Goal: Register for event/course

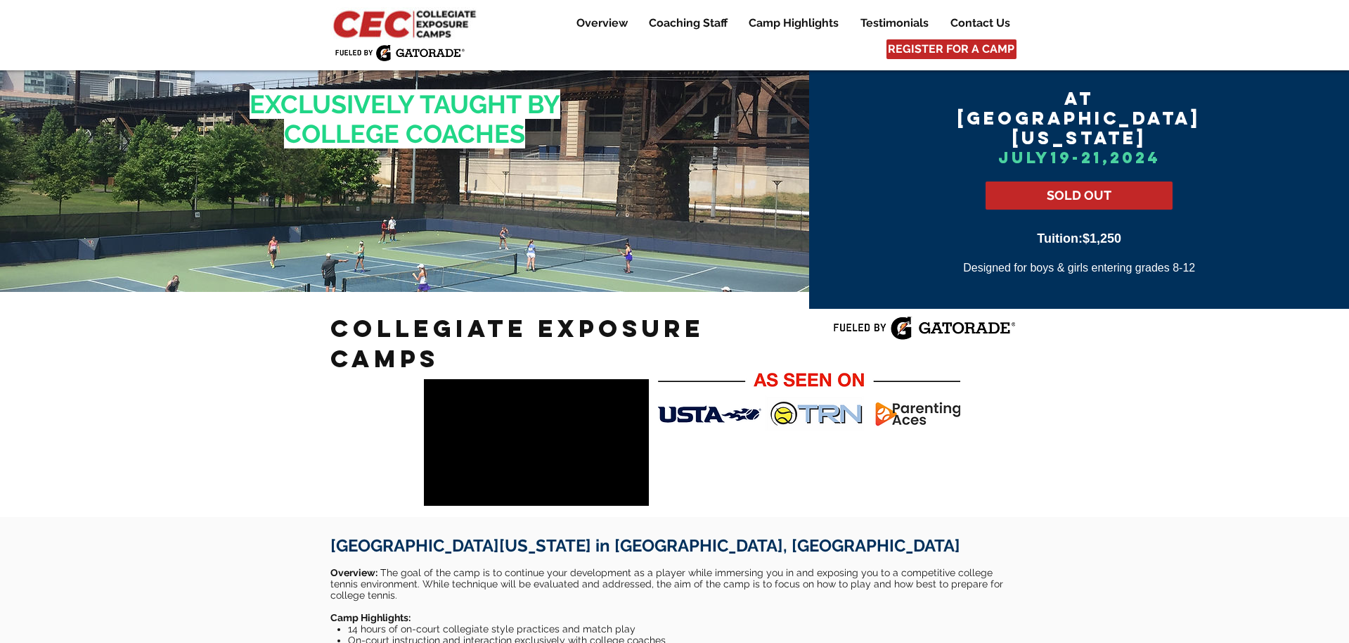
click at [424, 30] on img at bounding box center [406, 23] width 152 height 32
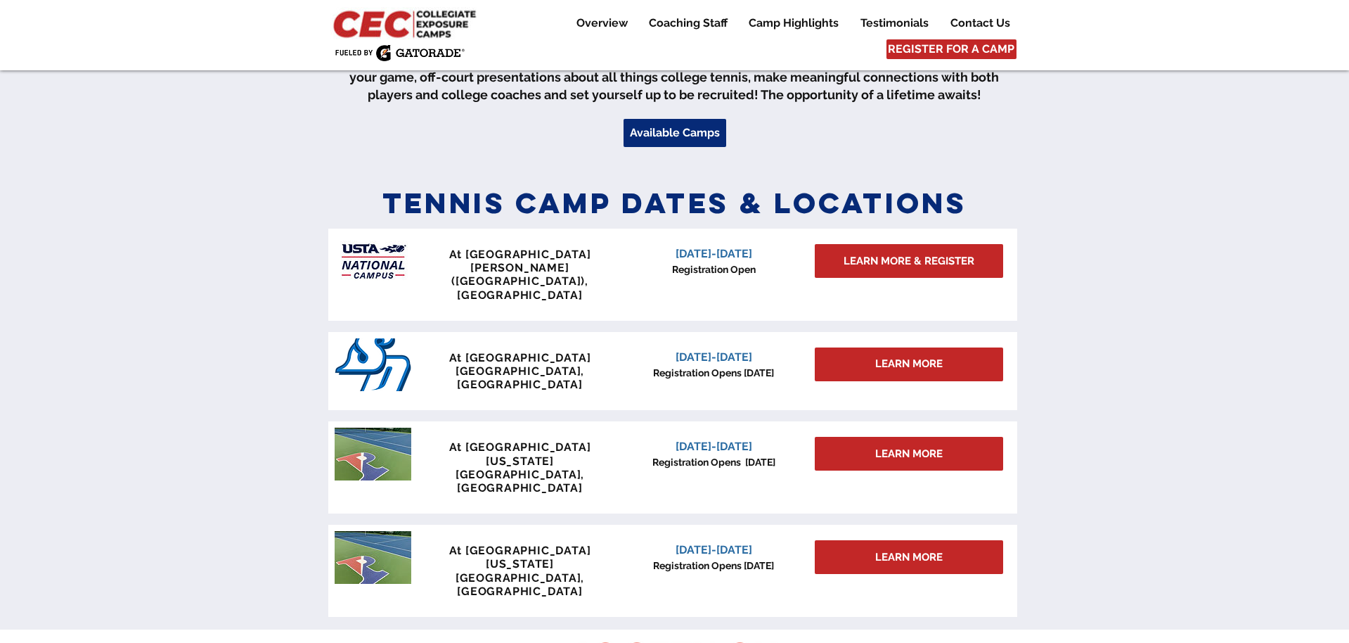
scroll to position [567, 0]
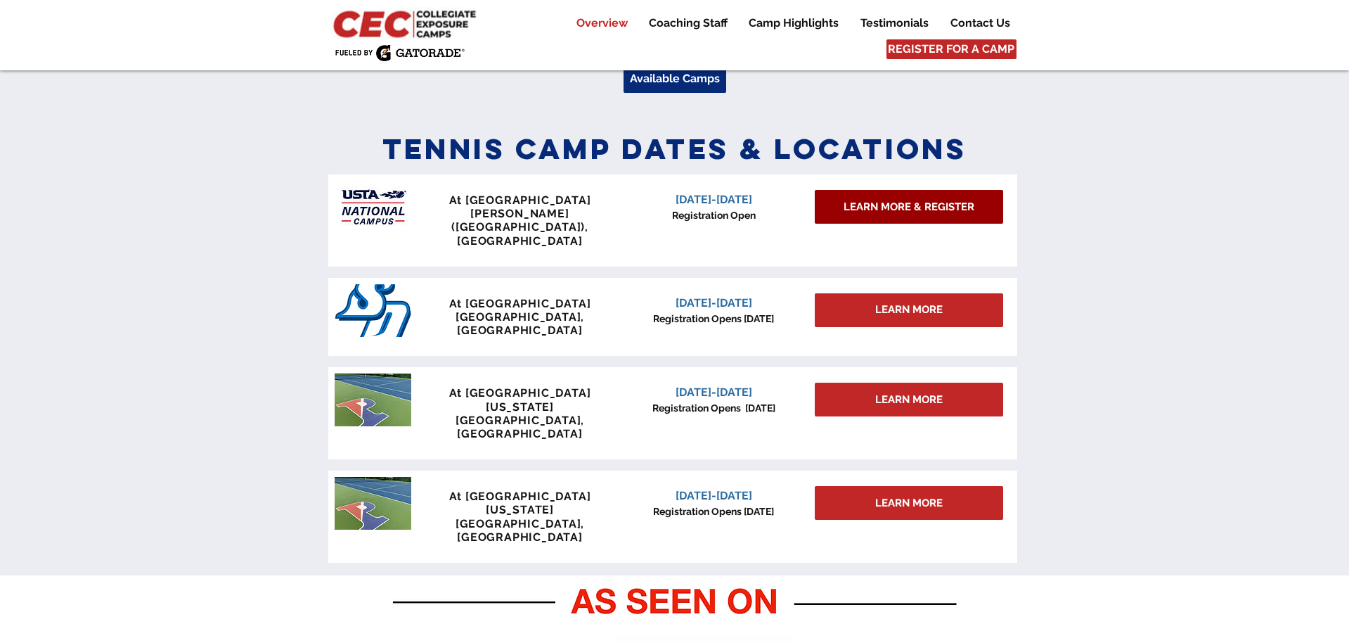
click at [927, 207] on span "LEARN MORE & REGISTER" at bounding box center [909, 207] width 131 height 15
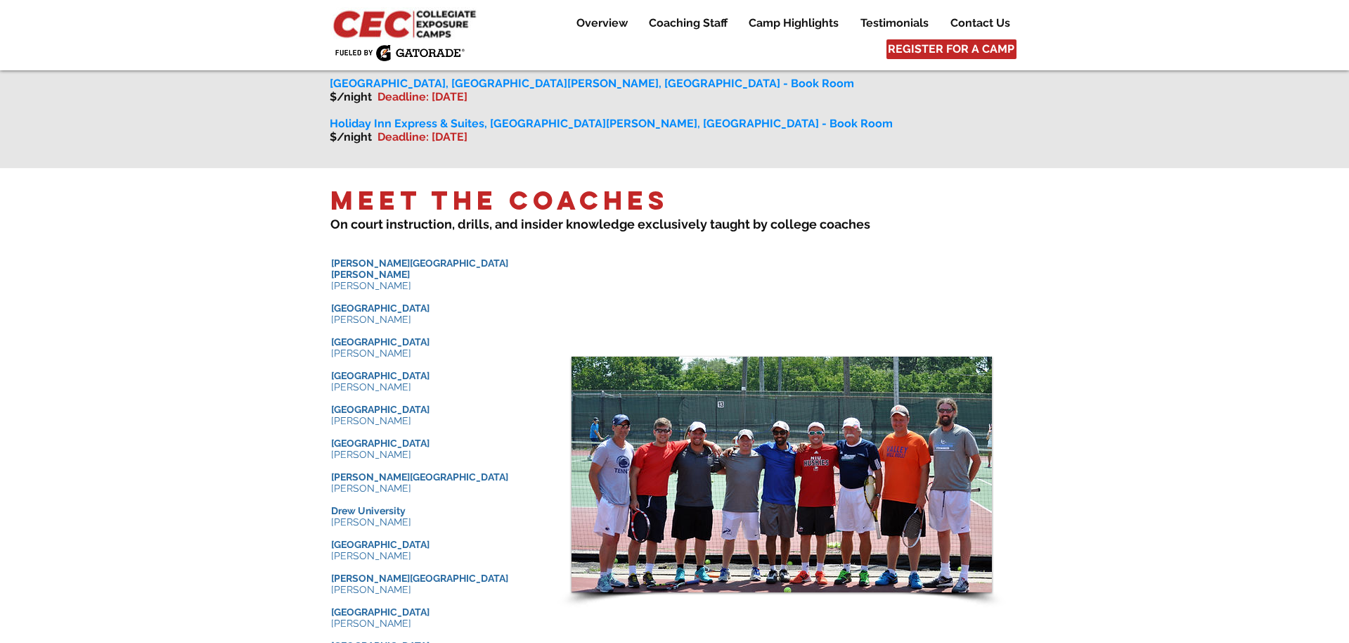
scroll to position [1374, 0]
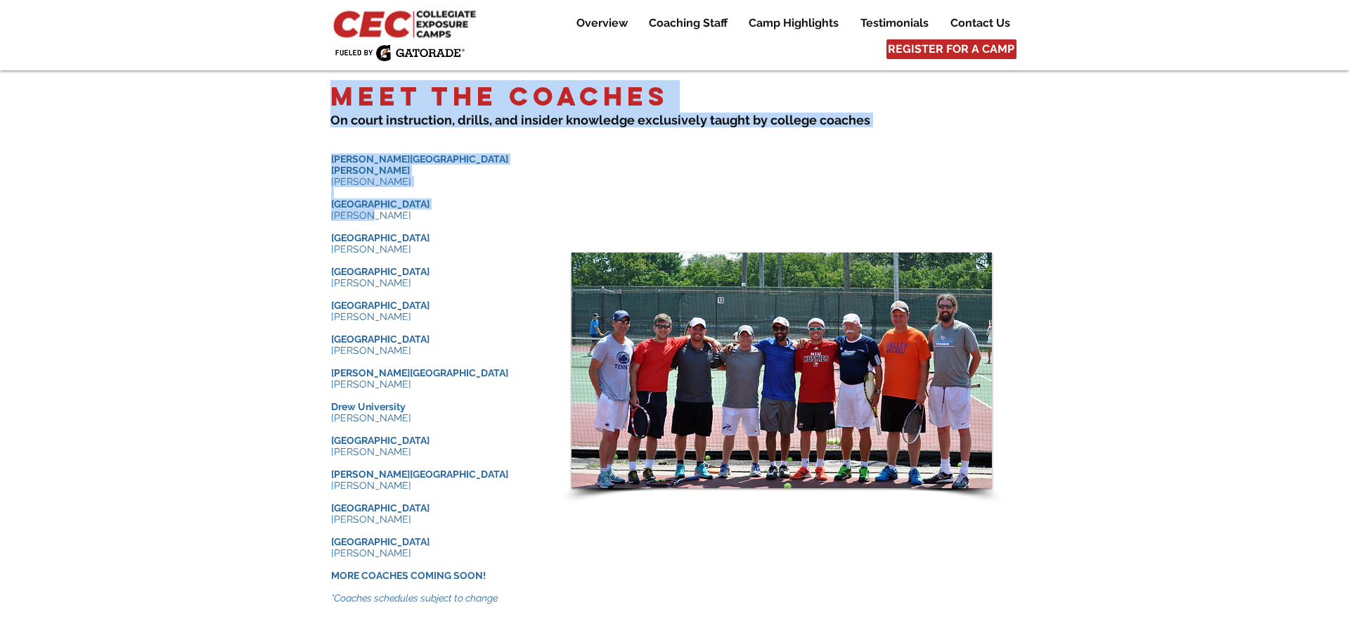
drag, startPoint x: 370, startPoint y: 189, endPoint x: 325, endPoint y: 174, distance: 48.2
click at [325, 174] on div "Meet the Coaches ​ On court instruction, drills , and insider knowledge e xclus…" at bounding box center [674, 354] width 1349 height 580
click at [325, 174] on div at bounding box center [674, 354] width 1349 height 580
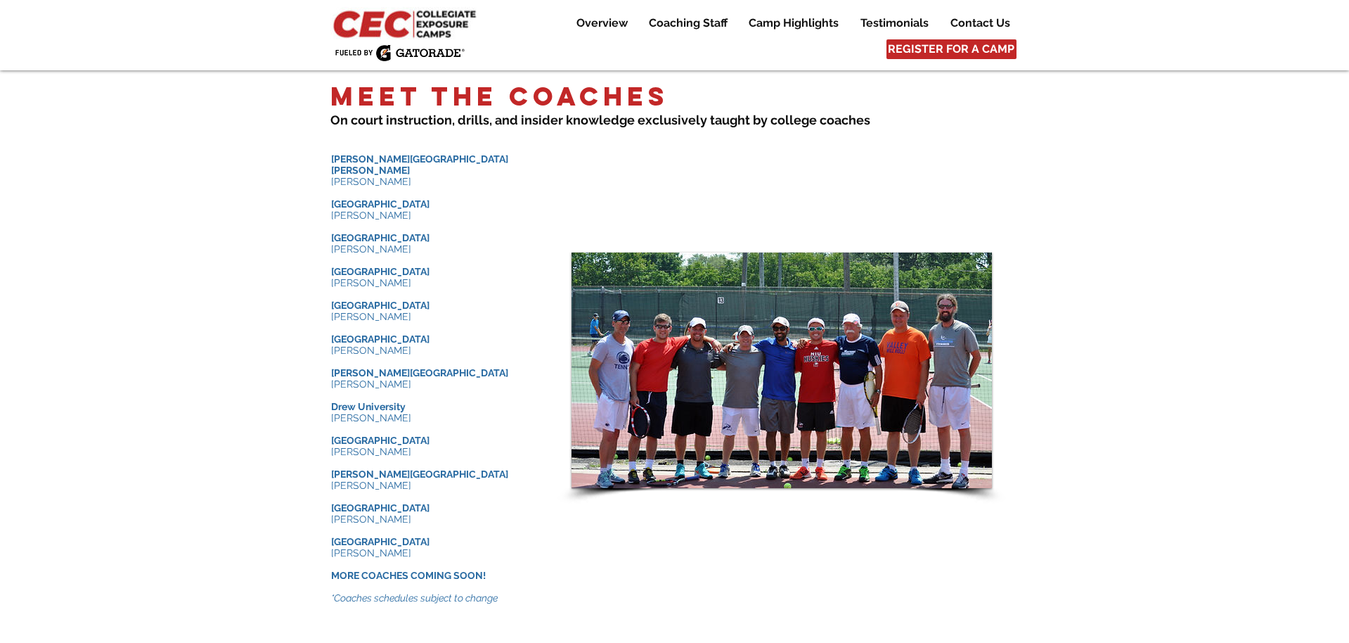
click at [439, 277] on p "[PERSON_NAME]" at bounding box center [436, 282] width 211 height 11
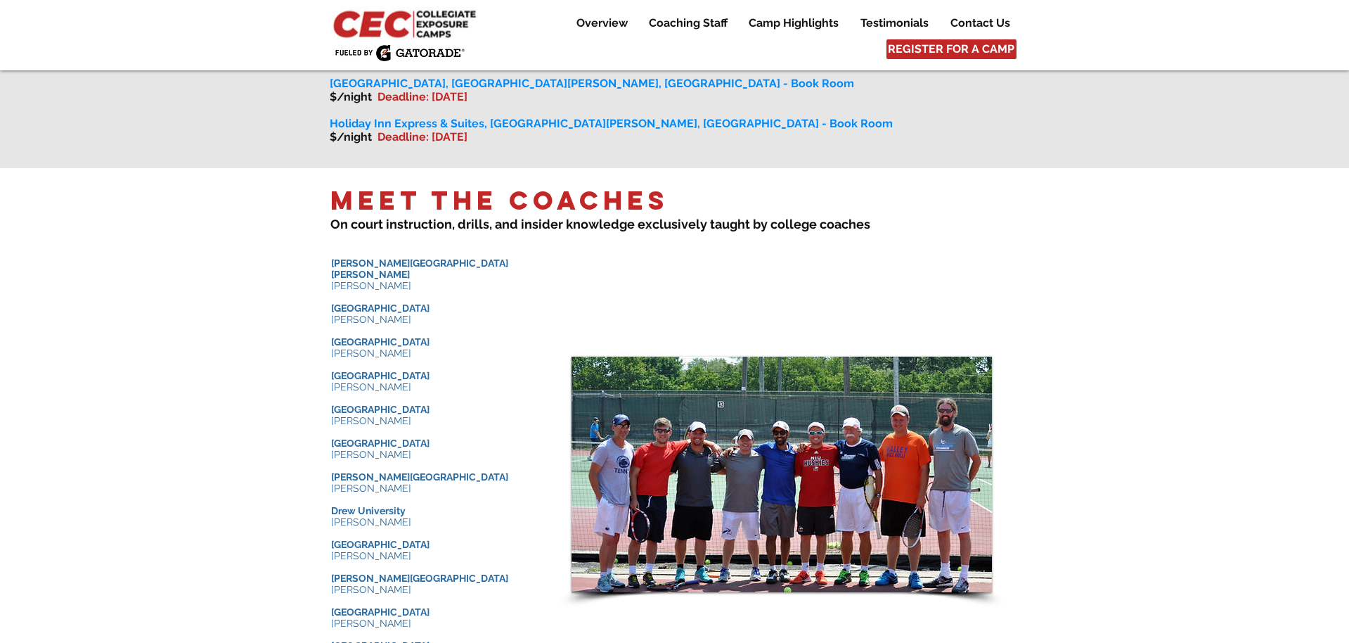
scroll to position [1338, 0]
